Goal: Information Seeking & Learning: Learn about a topic

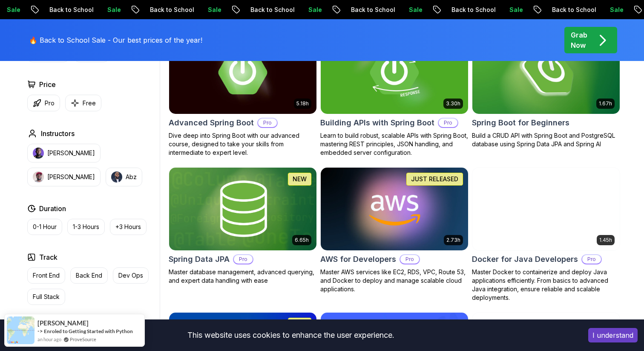
scroll to position [207, 0]
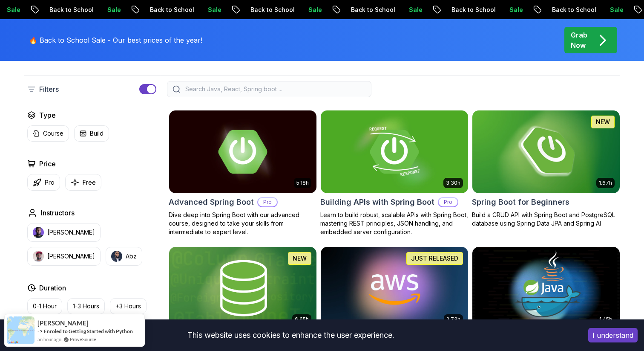
click at [574, 157] on img at bounding box center [546, 151] width 155 height 87
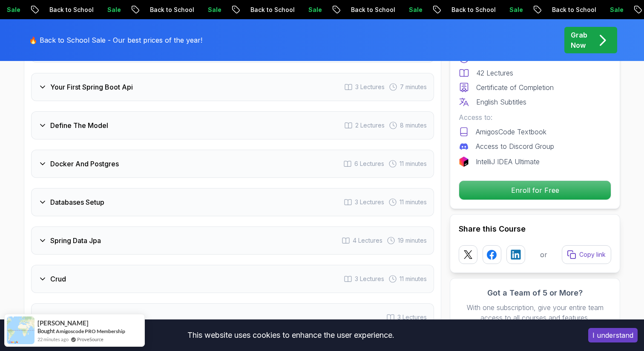
scroll to position [1247, 0]
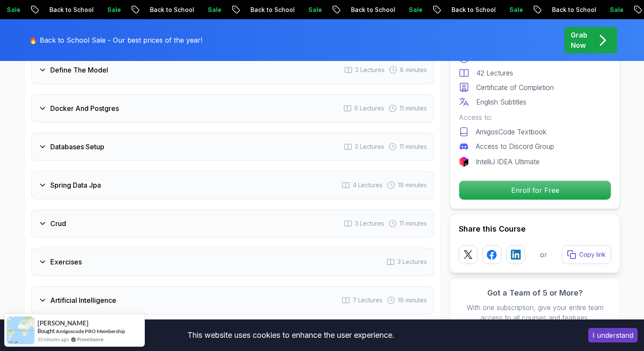
click at [216, 172] on div "Spring Data Jpa 4 Lectures 19 minutes" at bounding box center [232, 185] width 403 height 28
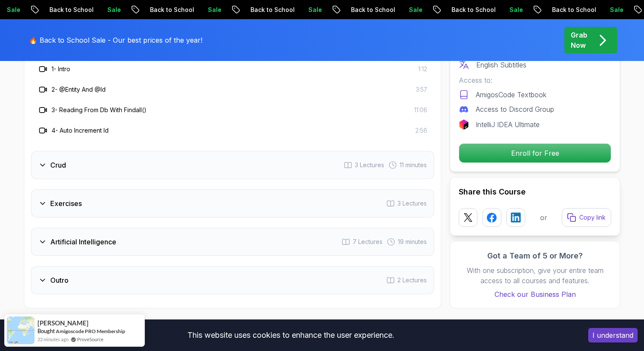
scroll to position [1445, 0]
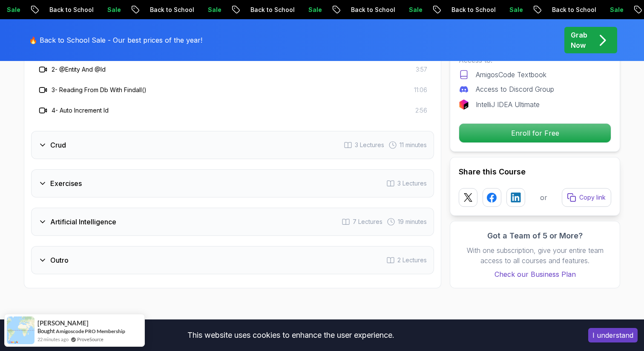
click at [208, 141] on div "Crud 3 Lectures 11 minutes" at bounding box center [232, 145] width 403 height 28
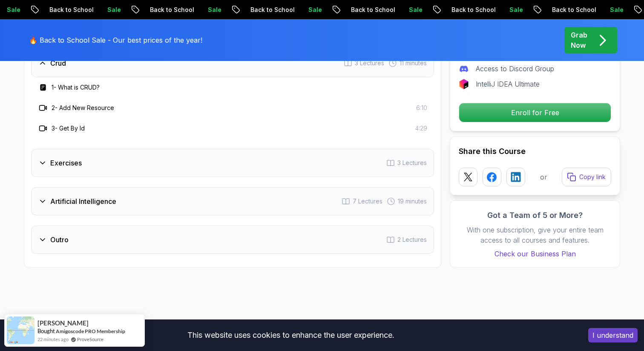
scroll to position [1502, 0]
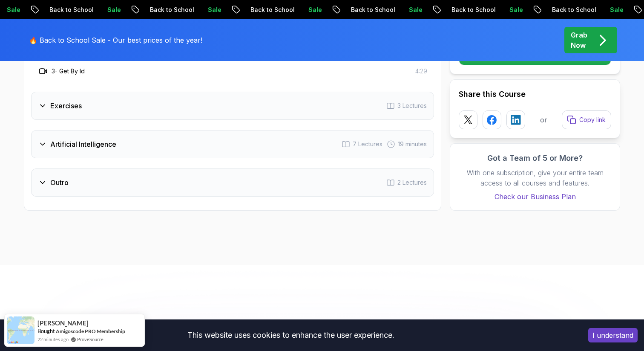
click at [208, 96] on div "Exercises 3 Lectures" at bounding box center [232, 106] width 403 height 28
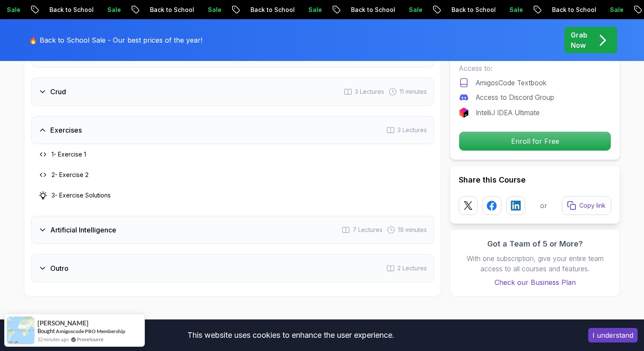
scroll to position [1390, 0]
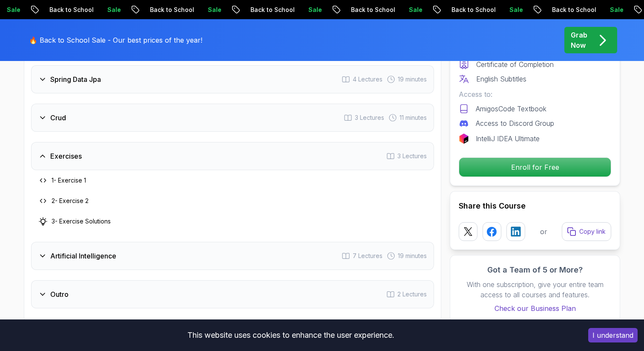
click at [80, 176] on h3 "1 - Exercise 1" at bounding box center [69, 180] width 35 height 9
click at [41, 218] on icon at bounding box center [42, 221] width 7 height 7
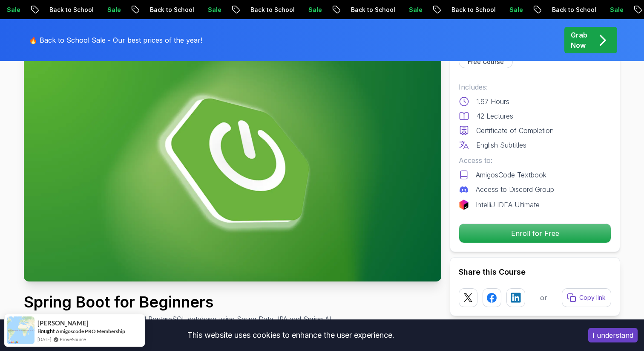
scroll to position [0, 0]
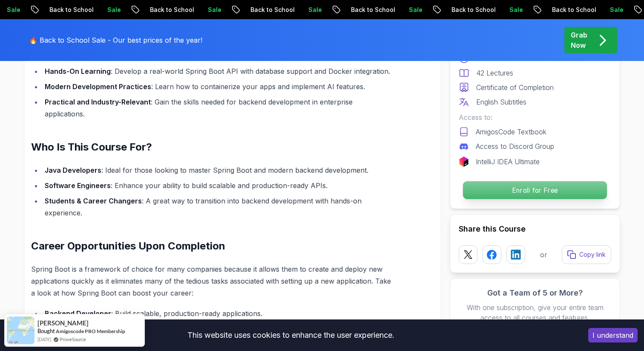
click at [512, 195] on p "Enroll for Free" at bounding box center [535, 190] width 144 height 18
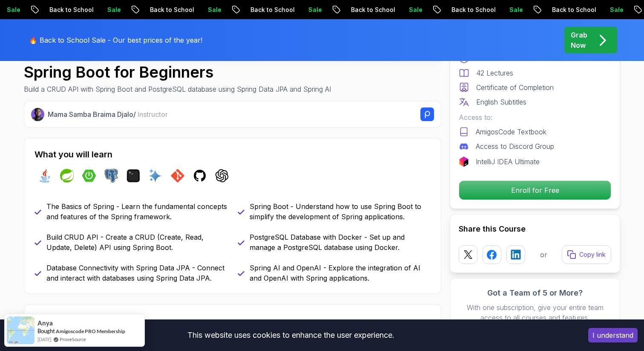
scroll to position [380, 0]
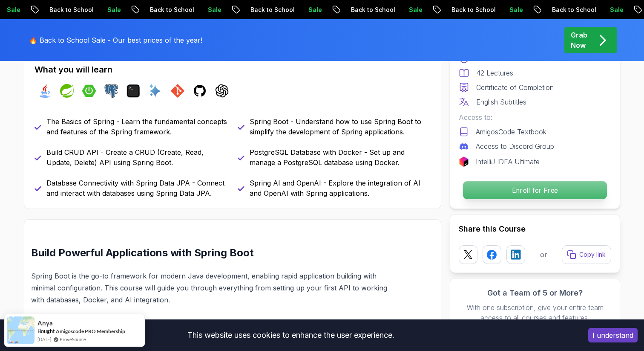
click at [485, 197] on p "Enroll for Free" at bounding box center [535, 190] width 144 height 18
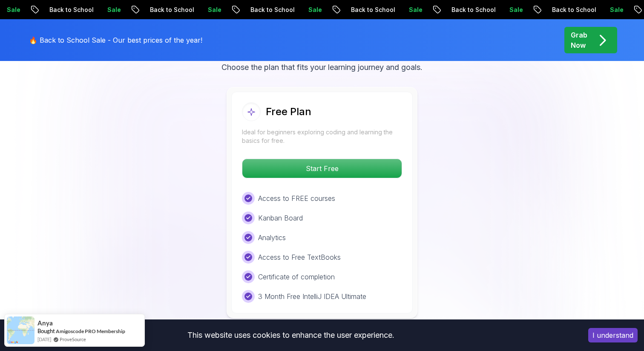
scroll to position [1787, 0]
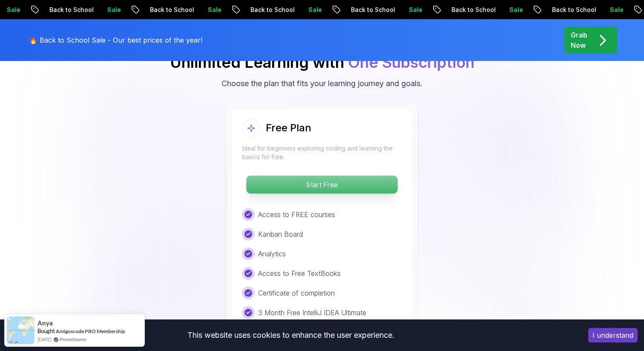
click at [363, 176] on p "Start Free" at bounding box center [321, 185] width 151 height 18
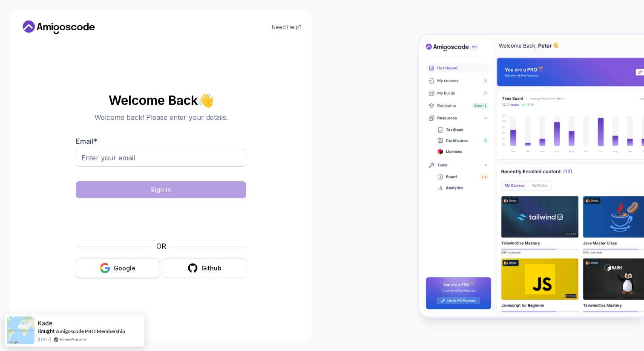
click at [120, 264] on div "Google" at bounding box center [125, 268] width 22 height 9
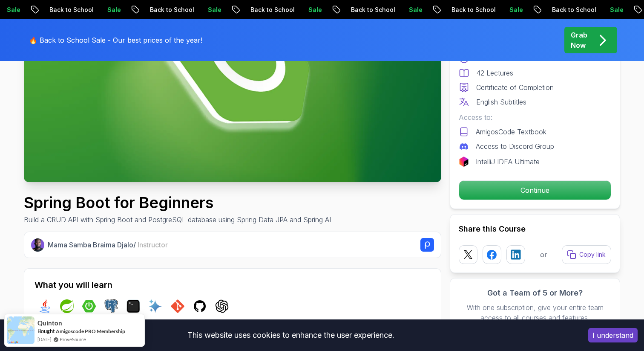
scroll to position [207, 0]
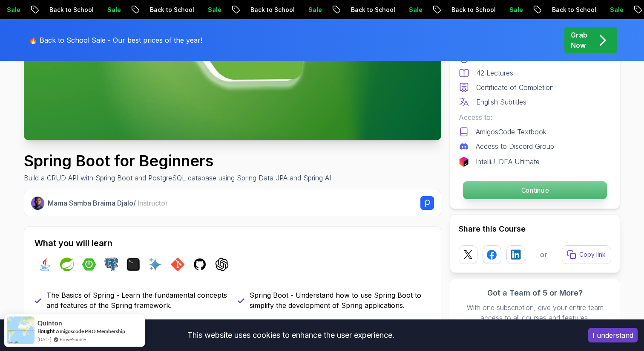
click at [528, 193] on p "Continue" at bounding box center [535, 190] width 144 height 18
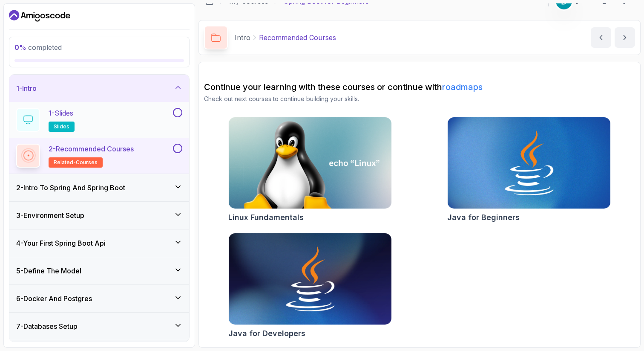
click at [161, 123] on div "1 - Slides slides" at bounding box center [93, 120] width 155 height 24
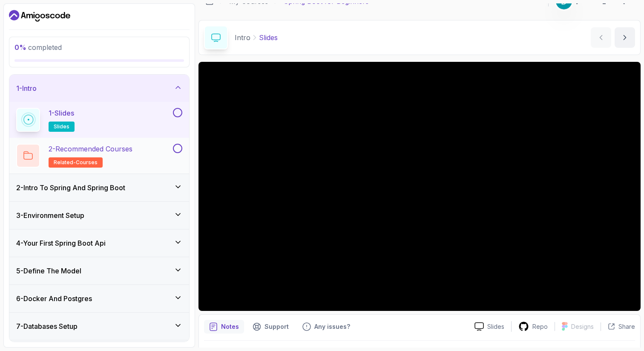
click at [130, 156] on h2 "2 - Recommended Courses related-courses" at bounding box center [91, 156] width 84 height 24
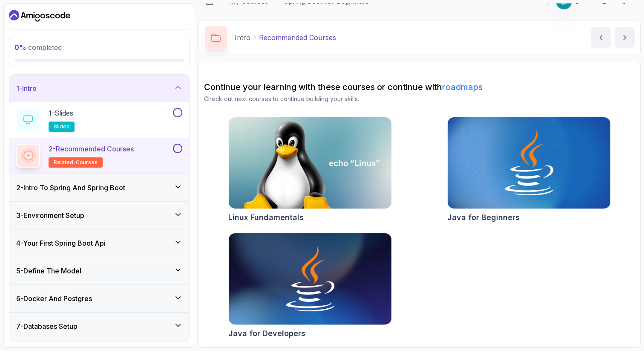
click at [145, 186] on div "2 - Intro To Spring And Spring Boot" at bounding box center [99, 187] width 166 height 10
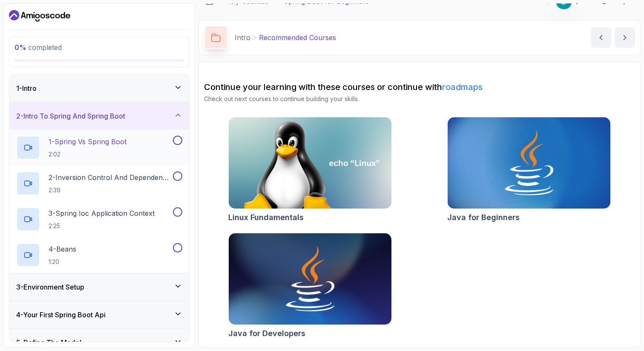
click at [122, 146] on p "1 - Spring Vs Spring Boot" at bounding box center [88, 141] width 78 height 10
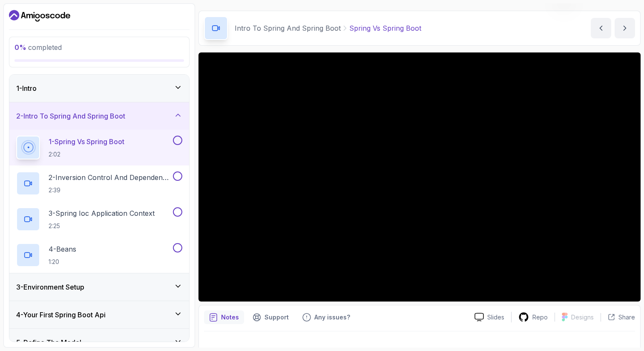
scroll to position [37, 0]
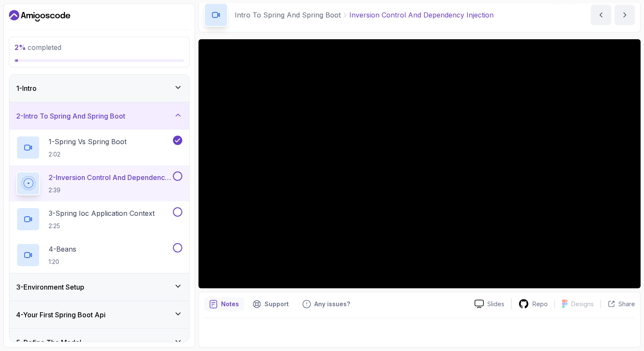
click at [119, 282] on div "3 - Environment Setup" at bounding box center [99, 287] width 166 height 10
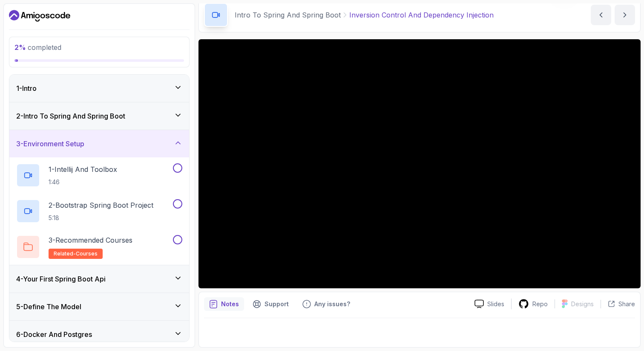
click at [144, 127] on div "2 - Intro To Spring And Spring Boot" at bounding box center [99, 115] width 180 height 27
